Goal: Information Seeking & Learning: Learn about a topic

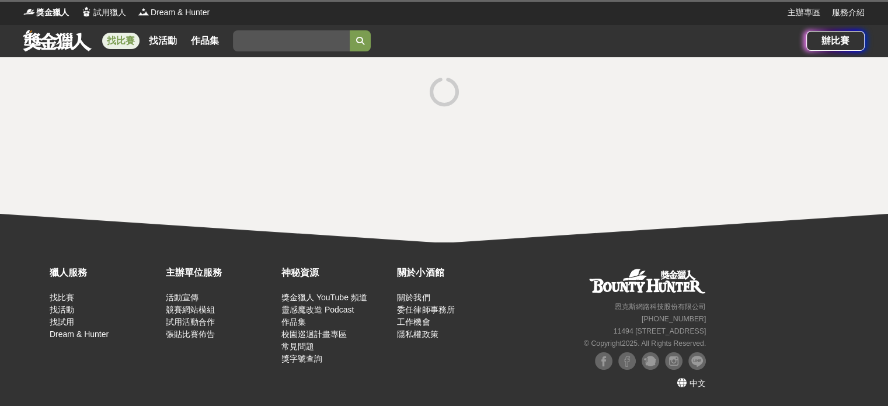
click at [50, 46] on link at bounding box center [57, 40] width 71 height 22
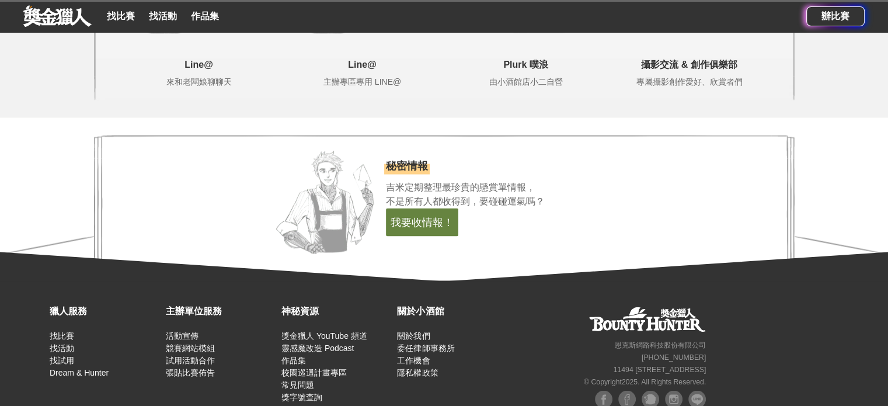
scroll to position [2071, 0]
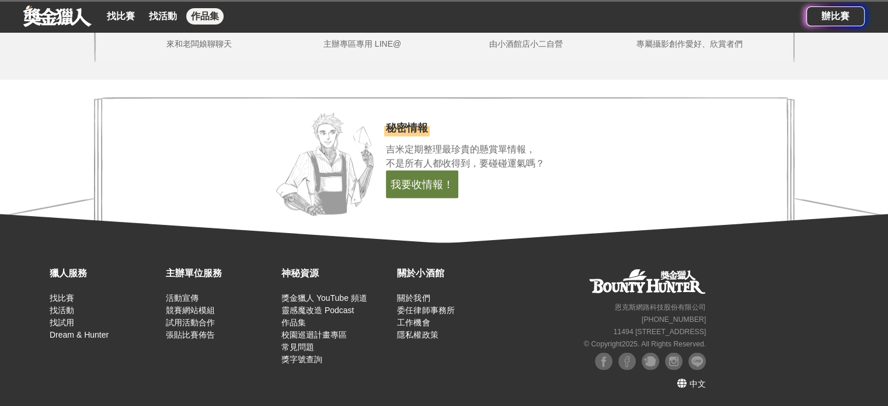
click at [199, 19] on link "作品集" at bounding box center [204, 16] width 37 height 16
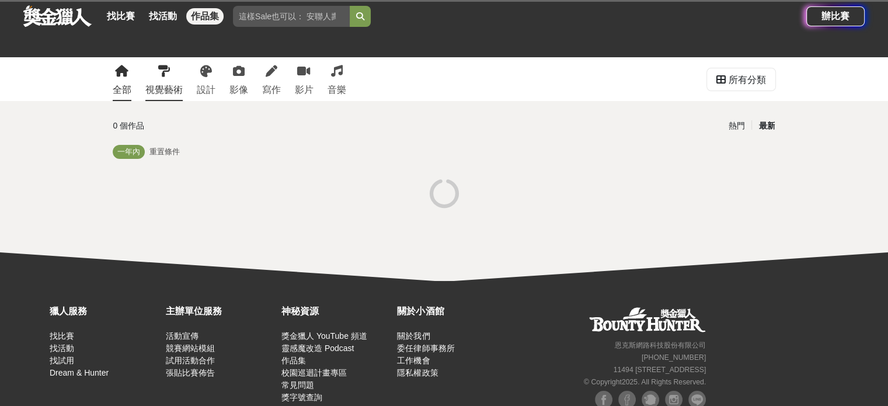
click at [166, 81] on link "視覺藝術" at bounding box center [163, 79] width 37 height 44
click at [200, 75] on icon at bounding box center [206, 71] width 12 height 12
